Goal: Information Seeking & Learning: Find specific fact

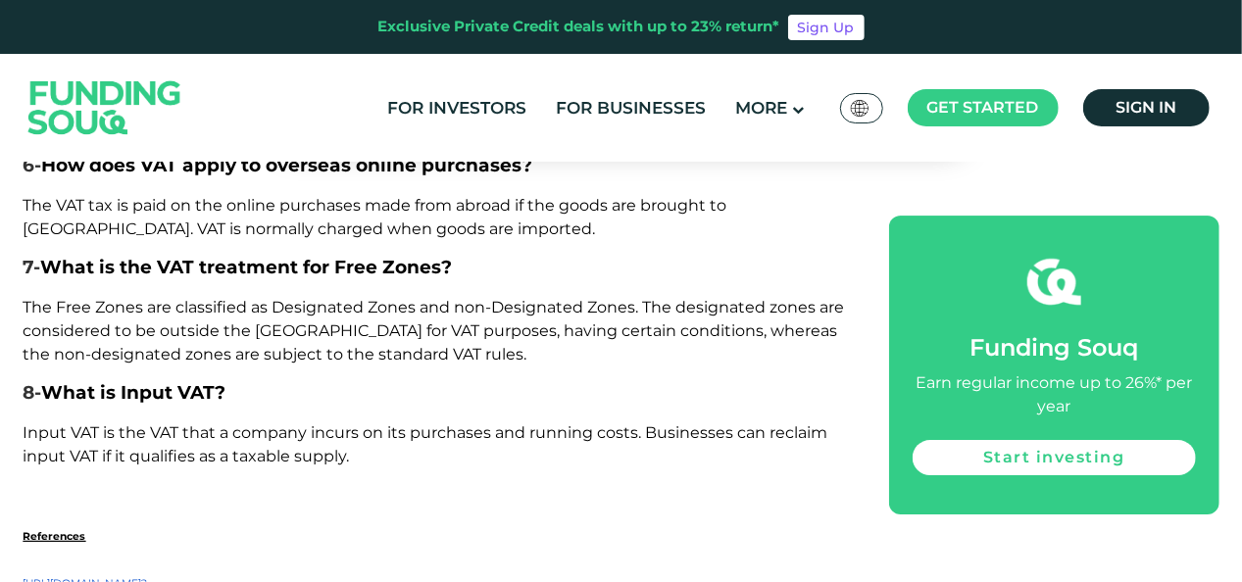
scroll to position [6889, 0]
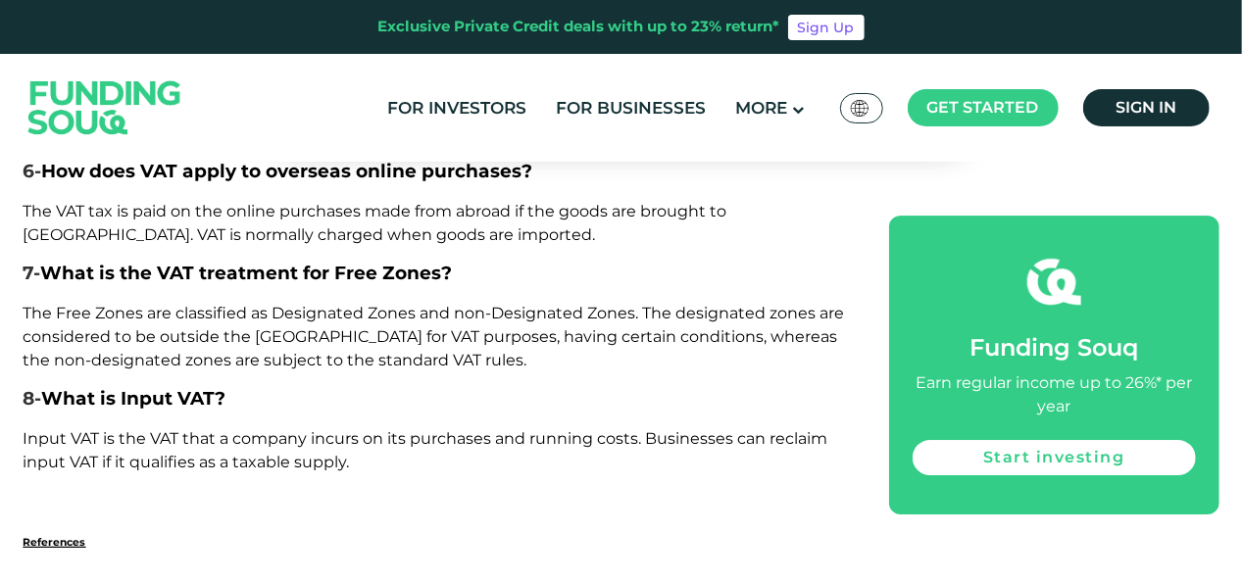
click at [680, 529] on p "References" at bounding box center [435, 541] width 822 height 24
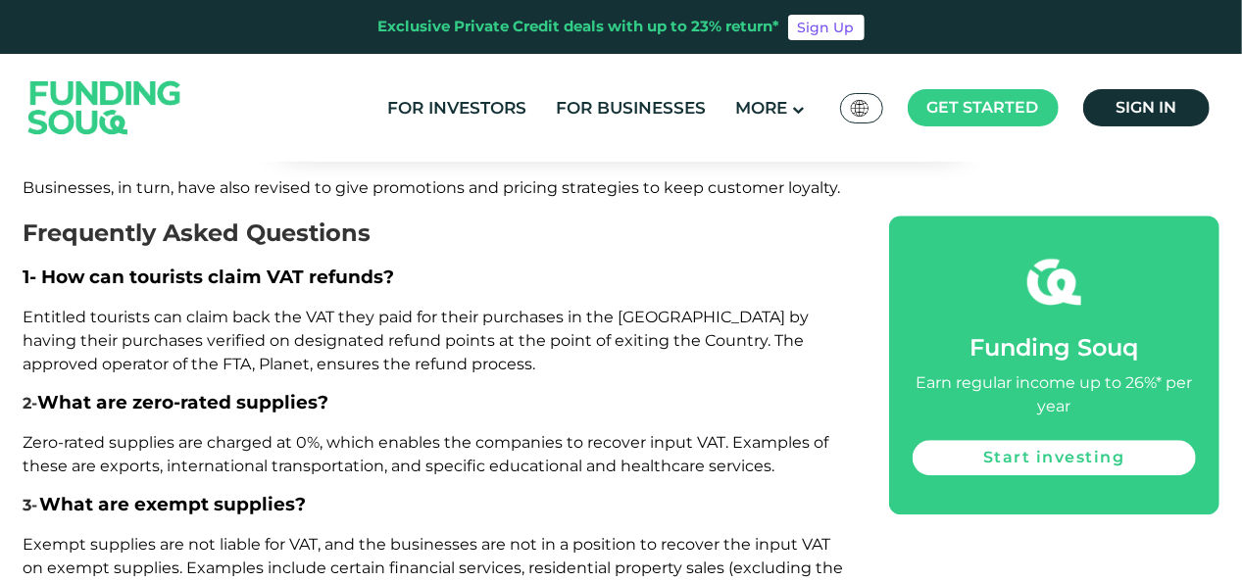
scroll to position [6222, 0]
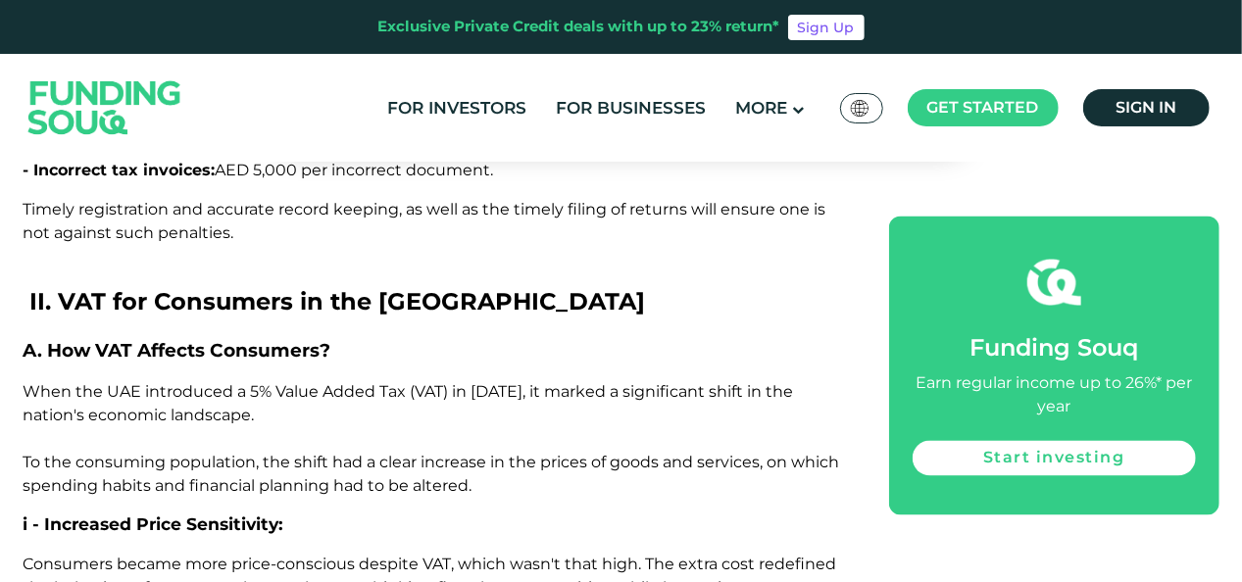
scroll to position [5335, 0]
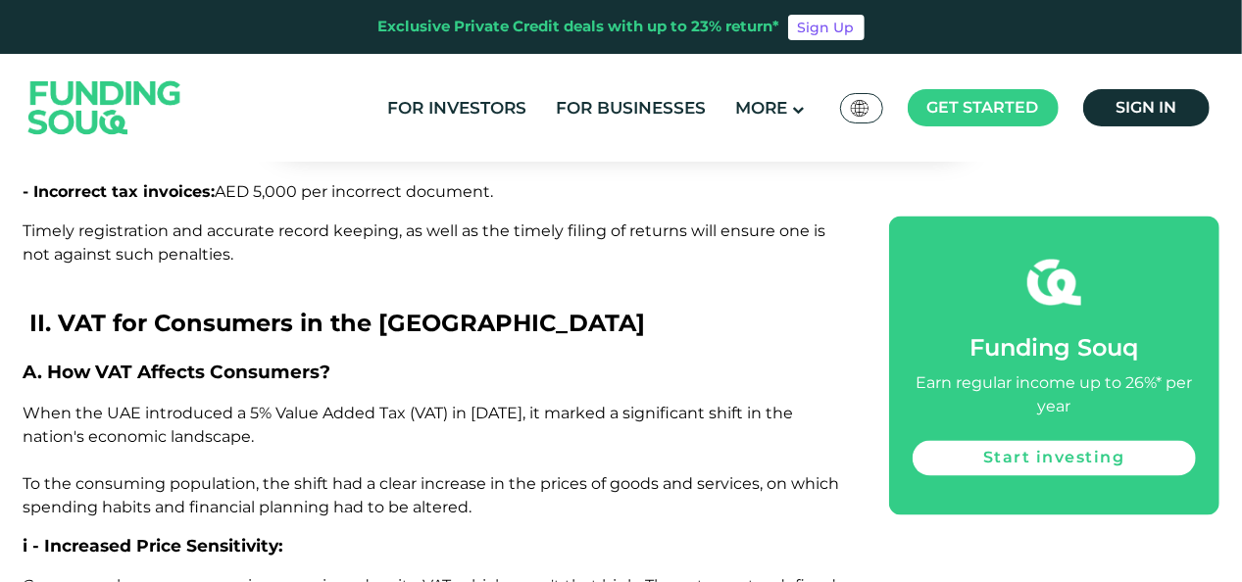
drag, startPoint x: 735, startPoint y: 414, endPoint x: 676, endPoint y: 222, distance: 199.9
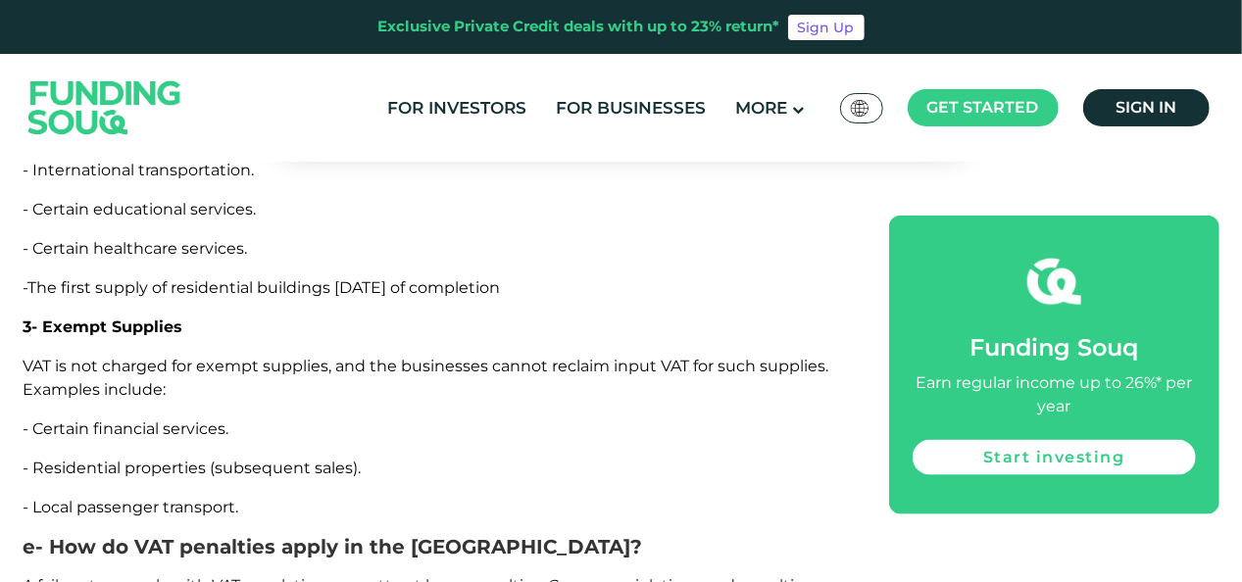
scroll to position [4506, 0]
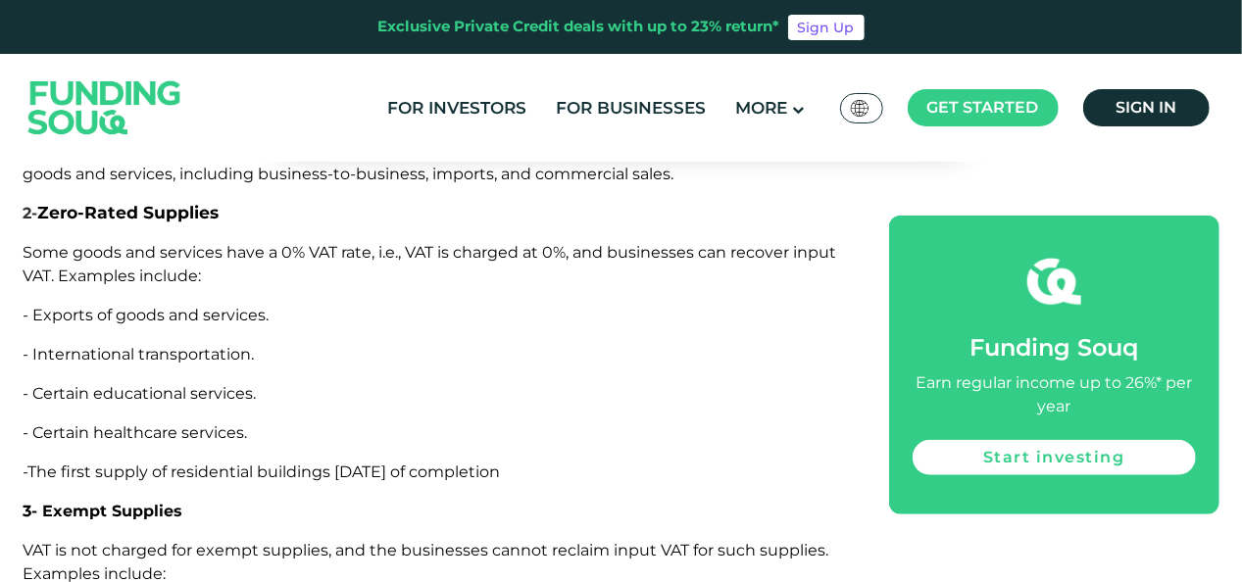
drag, startPoint x: 590, startPoint y: 474, endPoint x: 483, endPoint y: 355, distance: 160.3
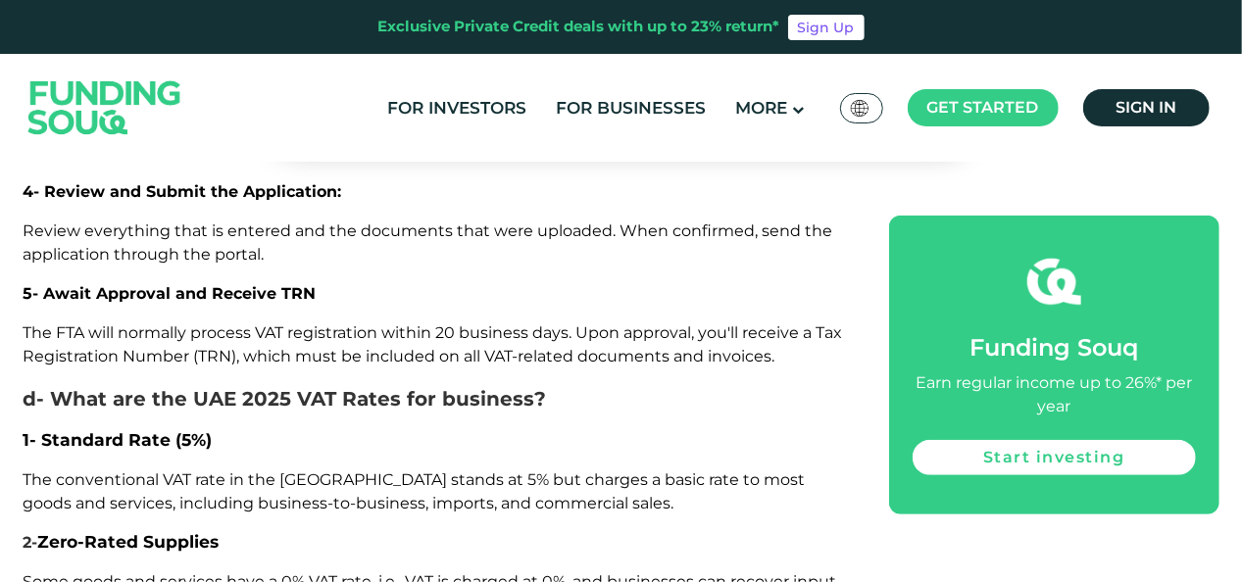
scroll to position [4174, 0]
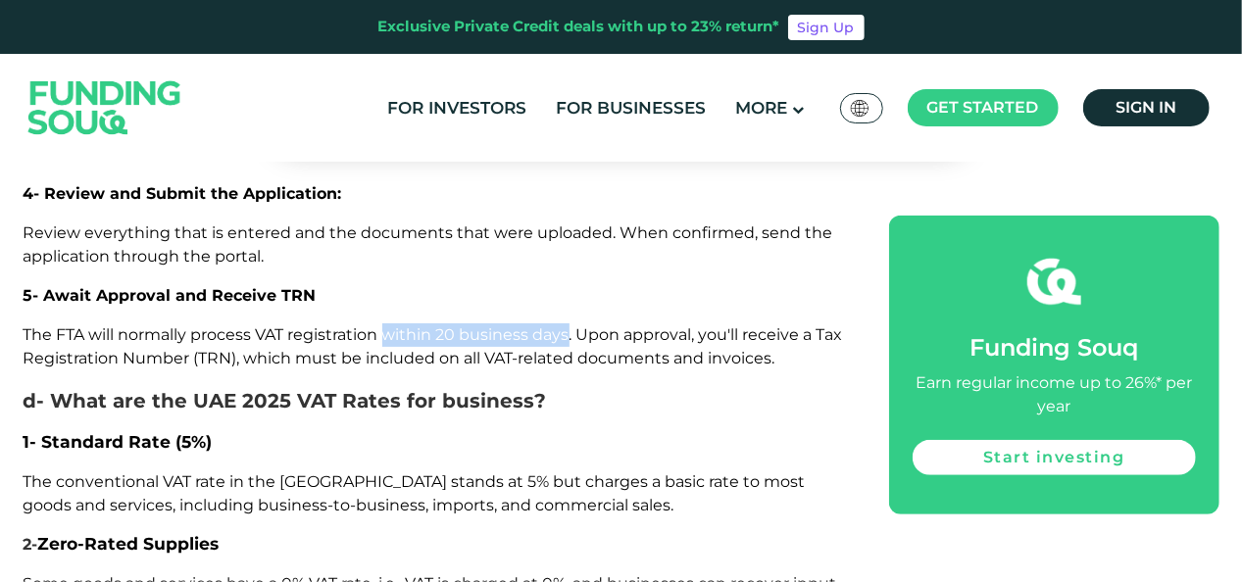
drag, startPoint x: 390, startPoint y: 310, endPoint x: 570, endPoint y: 320, distance: 180.6
click at [570, 323] on p "The FTA will normally process VAT registration within 20 business days. Upon ap…" at bounding box center [435, 346] width 822 height 47
copy span "within 20 business days"
